Goal: Navigation & Orientation: Find specific page/section

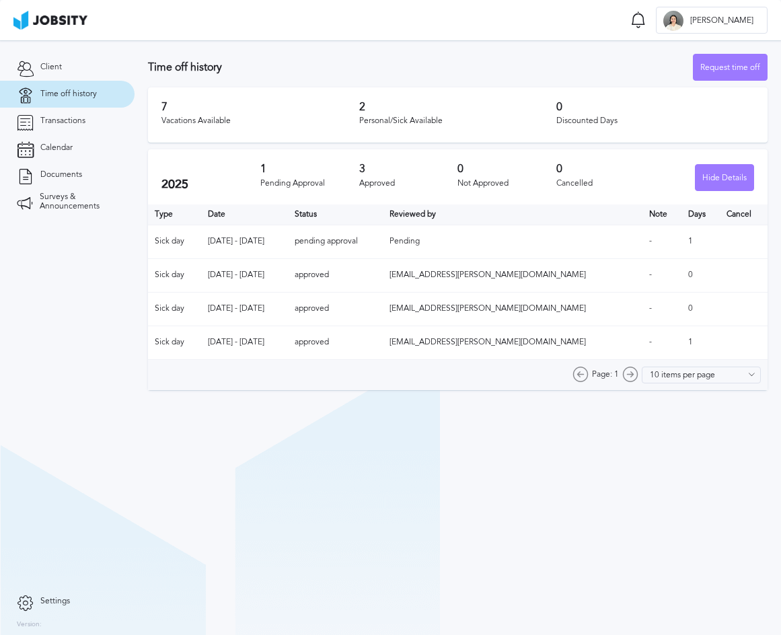
click at [778, 104] on section "Time off history Request time off 7 Vacations Available 2 Personal/Sick Availab…" at bounding box center [458, 218] width 646 height 356
click at [99, 143] on link "Calendar" at bounding box center [67, 148] width 135 height 27
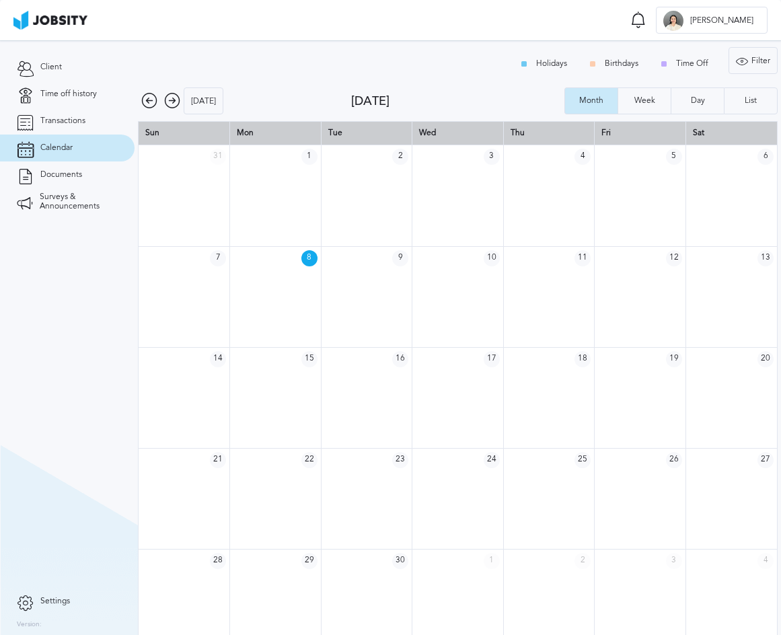
click at [145, 96] on icon at bounding box center [149, 101] width 16 height 16
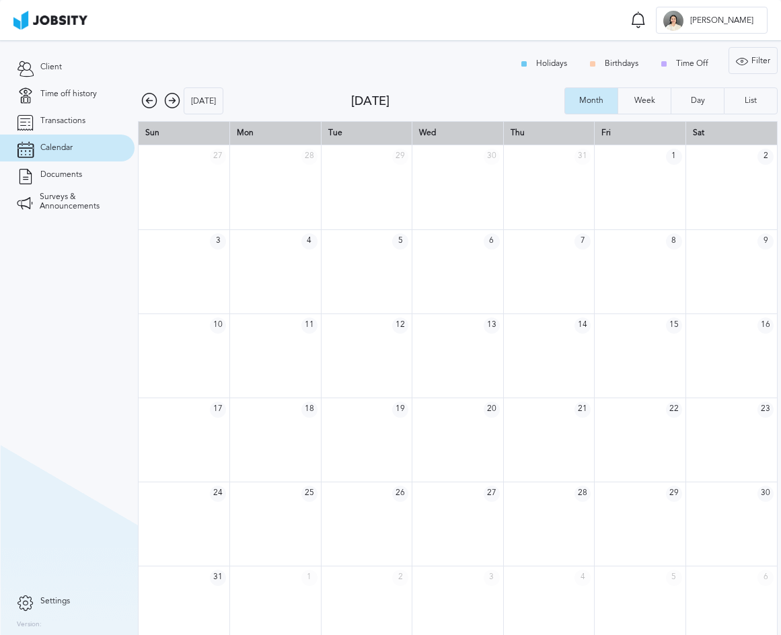
click at [145, 96] on icon at bounding box center [149, 101] width 16 height 16
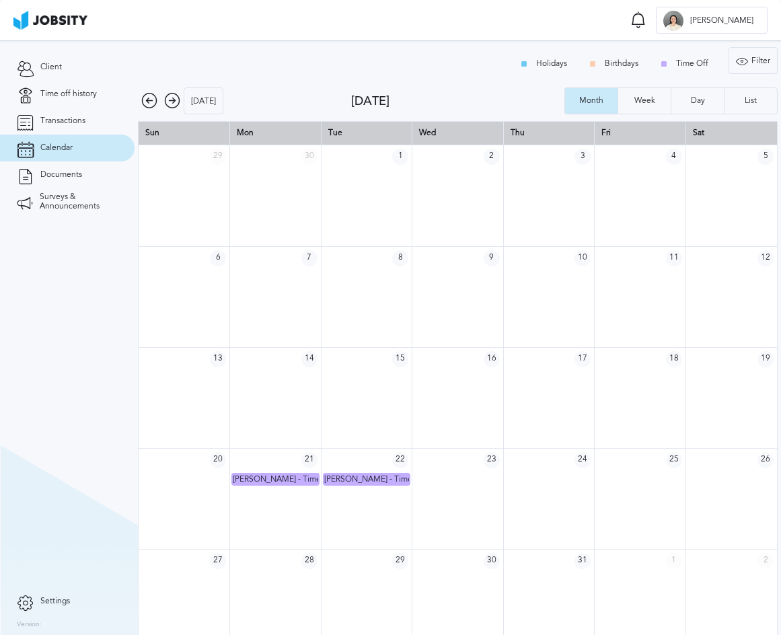
click at [172, 98] on icon at bounding box center [172, 101] width 16 height 16
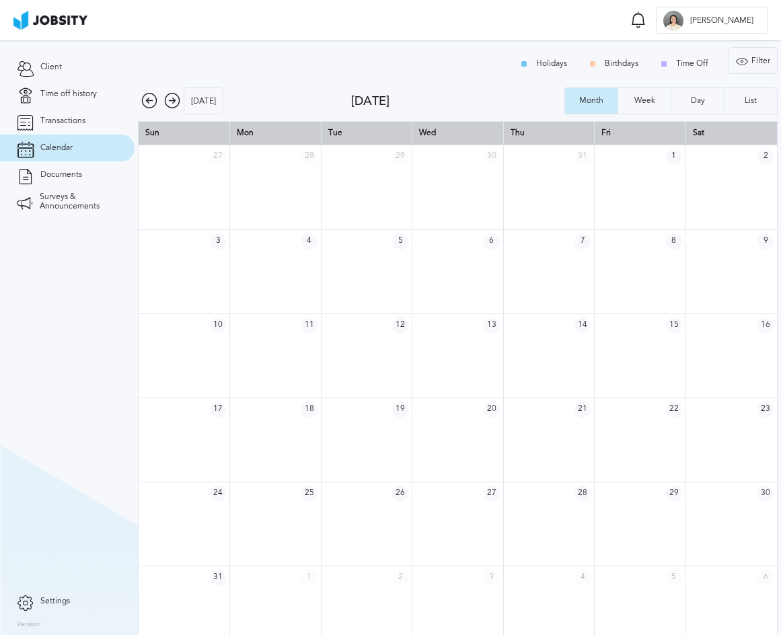
click at [172, 98] on icon at bounding box center [172, 101] width 16 height 16
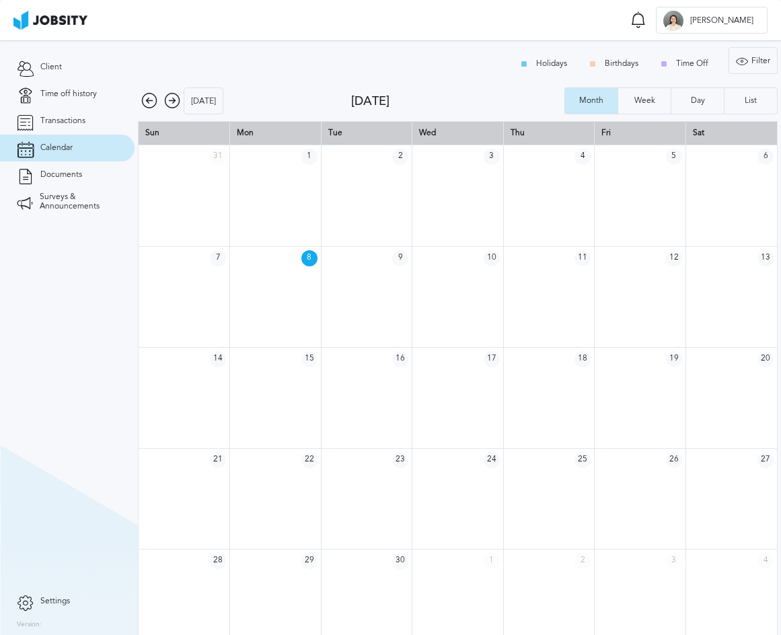
click at [172, 98] on icon at bounding box center [172, 101] width 16 height 16
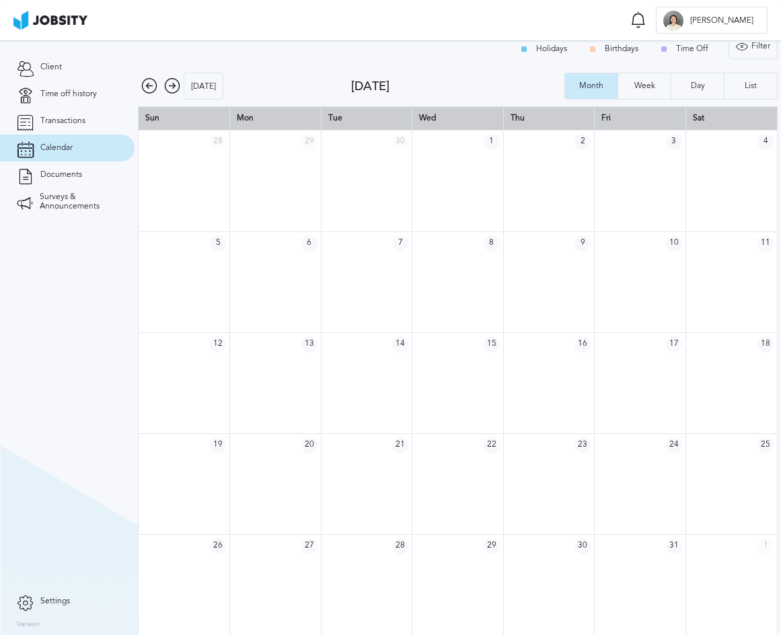
scroll to position [18, 0]
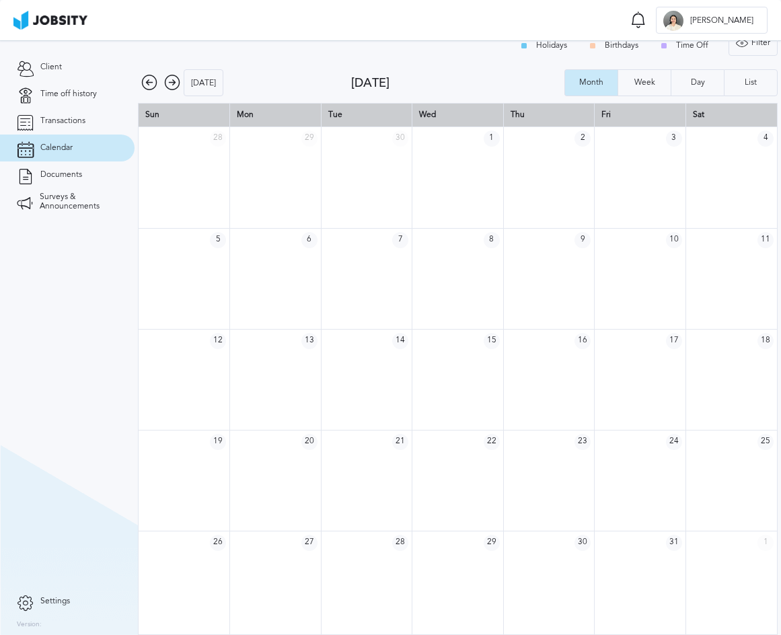
click at [169, 77] on icon at bounding box center [172, 83] width 16 height 16
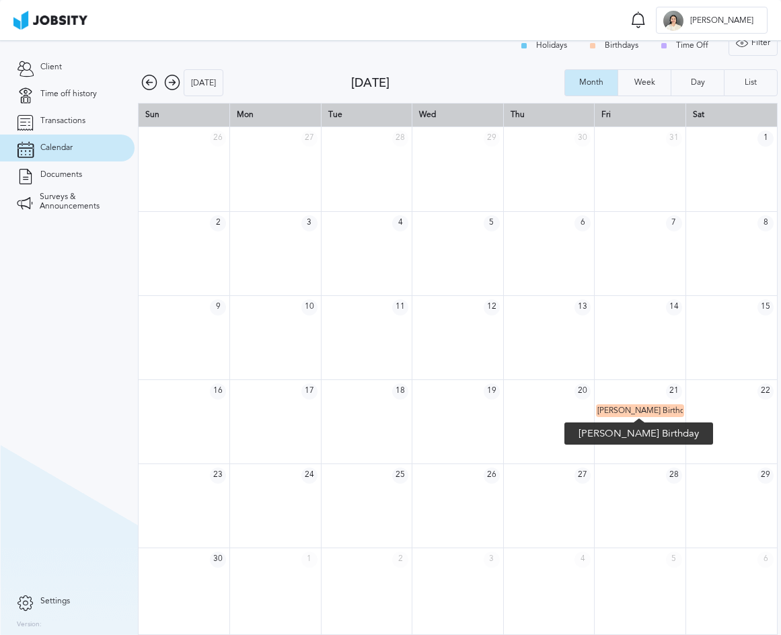
click at [656, 406] on span "[PERSON_NAME] Birthday" at bounding box center [645, 410] width 96 height 9
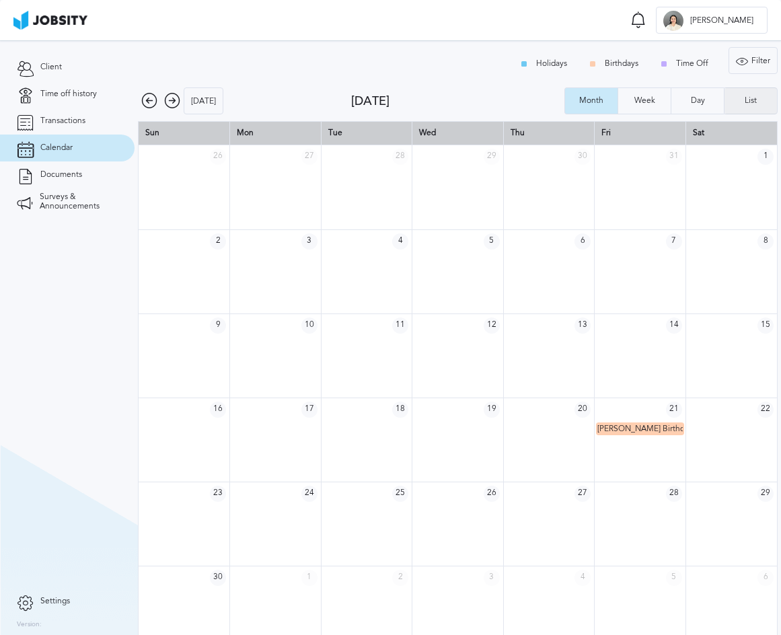
click at [743, 107] on div "List" at bounding box center [750, 100] width 52 height 27
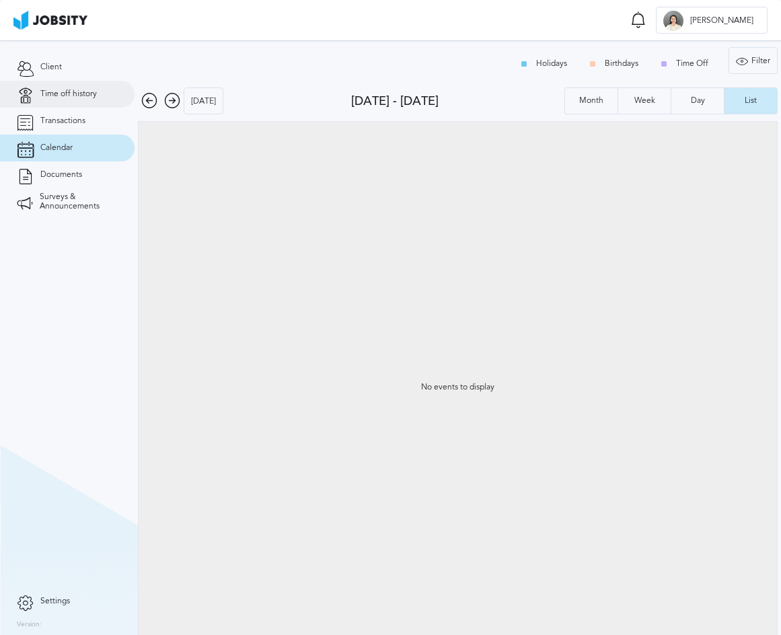
click at [52, 90] on span "Time off history" at bounding box center [68, 93] width 56 height 9
